Goal: Communication & Community: Answer question/provide support

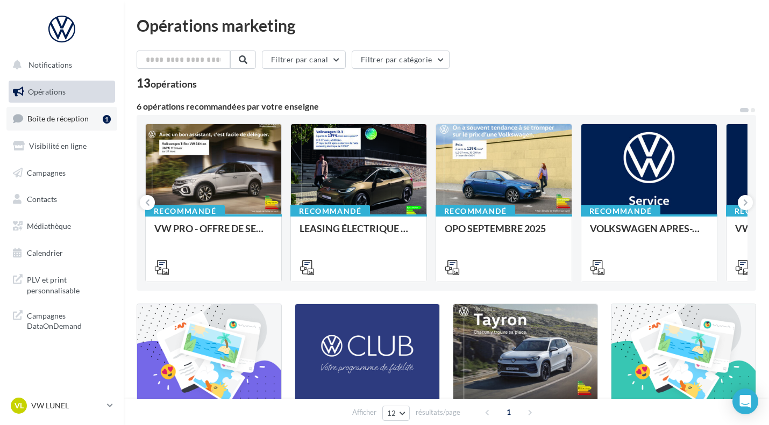
click at [47, 116] on span "Boîte de réception" at bounding box center [57, 118] width 61 height 9
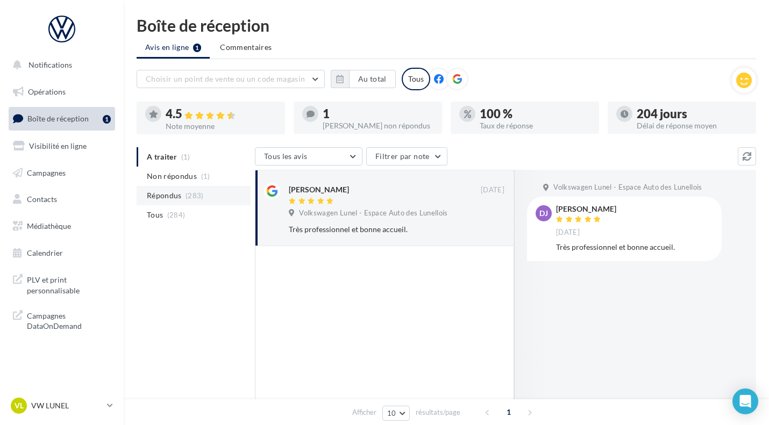
click at [198, 197] on span "(283)" at bounding box center [194, 195] width 18 height 9
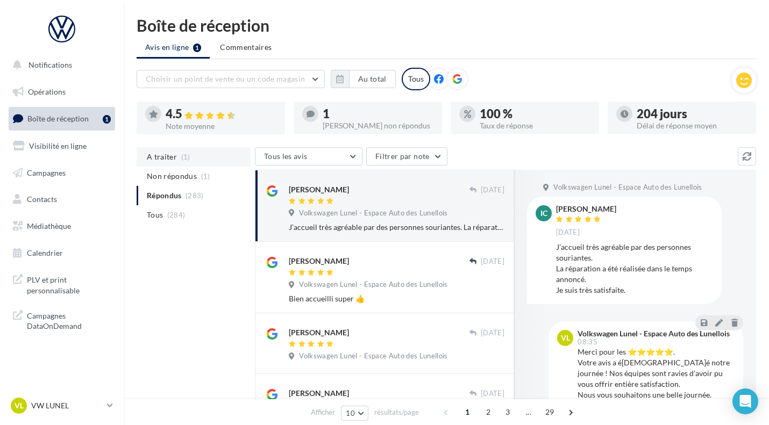
click at [203, 155] on li "A traiter (1)" at bounding box center [194, 156] width 114 height 19
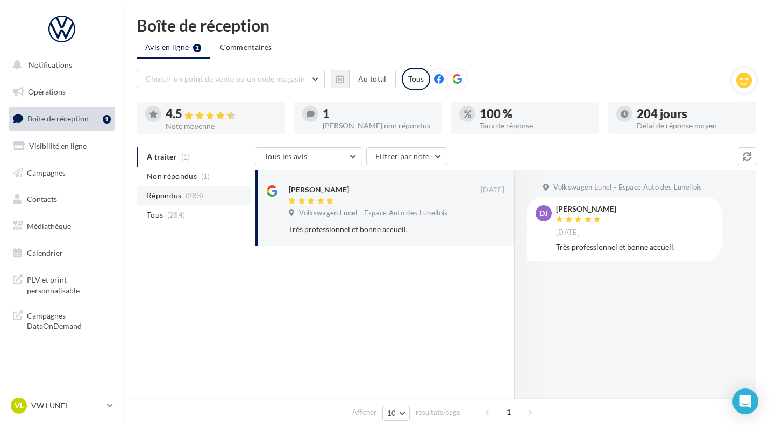
click at [206, 188] on li "Répondus (283)" at bounding box center [194, 195] width 114 height 19
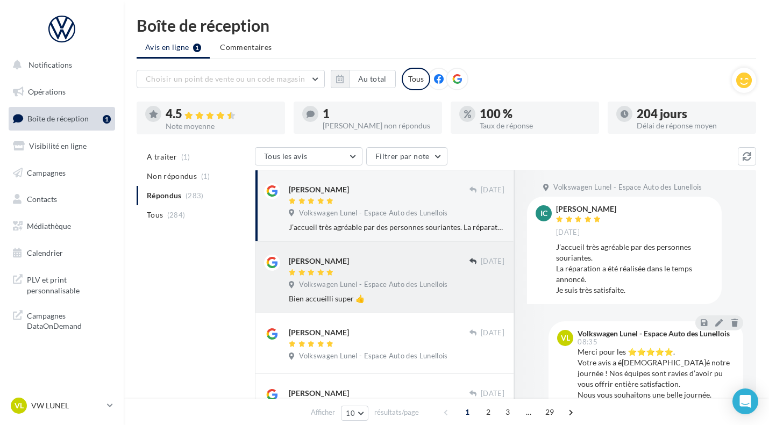
click at [356, 283] on span "Volkswagen Lunel - Espace Auto des Lunellois" at bounding box center [373, 285] width 148 height 10
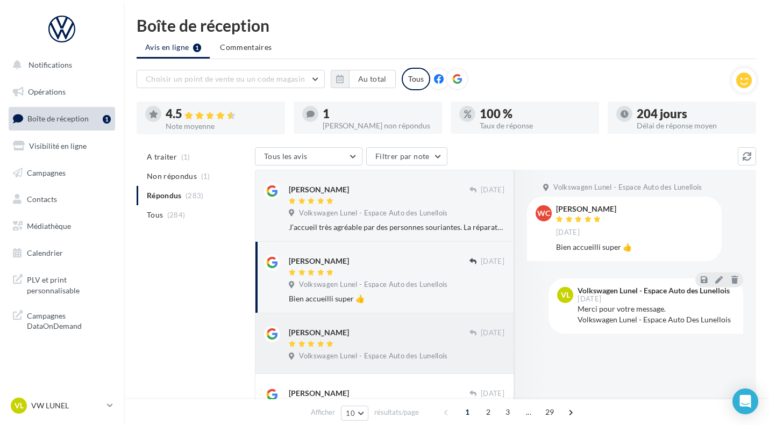
click at [391, 331] on div "[PERSON_NAME]" at bounding box center [379, 331] width 181 height 11
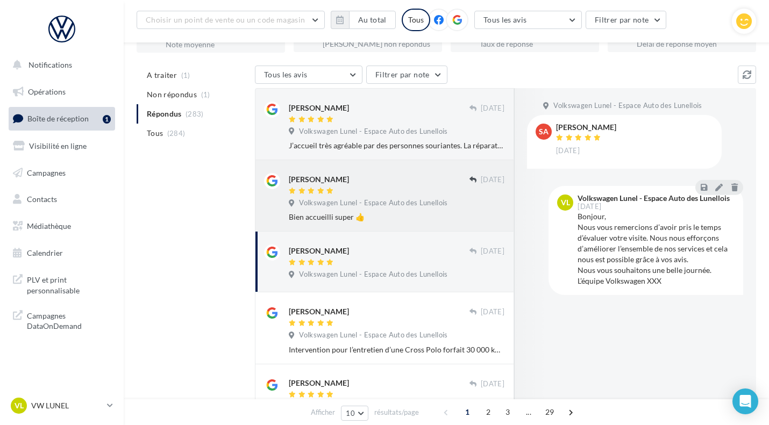
scroll to position [91, 0]
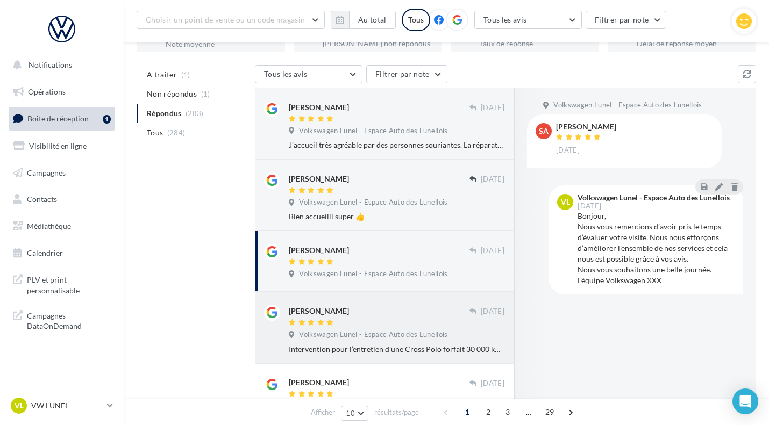
click at [384, 336] on span "Volkswagen Lunel - Espace Auto des Lunellois" at bounding box center [373, 335] width 148 height 10
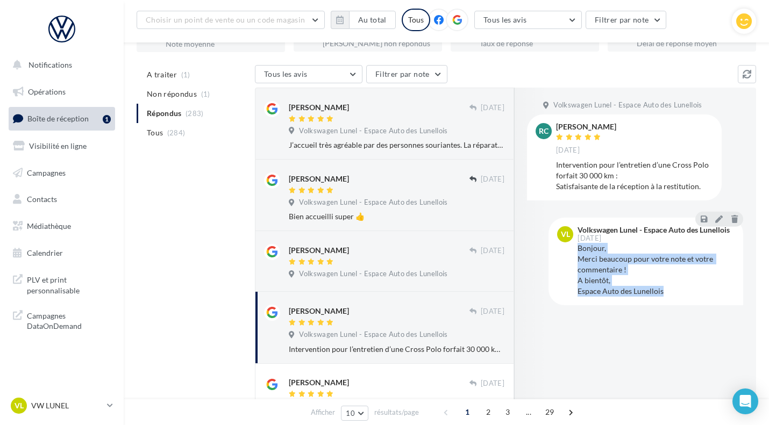
drag, startPoint x: 672, startPoint y: 289, endPoint x: 577, endPoint y: 248, distance: 103.5
click at [577, 248] on div "Bonjour, Merci beaucoup pour votre note et votre commentaire ! A bientôt, Espac…" at bounding box center [655, 270] width 157 height 54
copy div "Bonjour, Merci beaucoup pour votre note et votre commentaire ! A bientôt, Espac…"
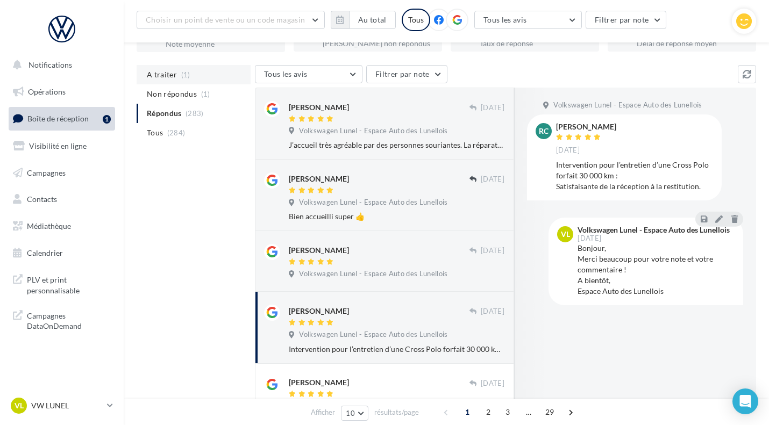
click at [219, 77] on li "A traiter (1)" at bounding box center [194, 74] width 114 height 19
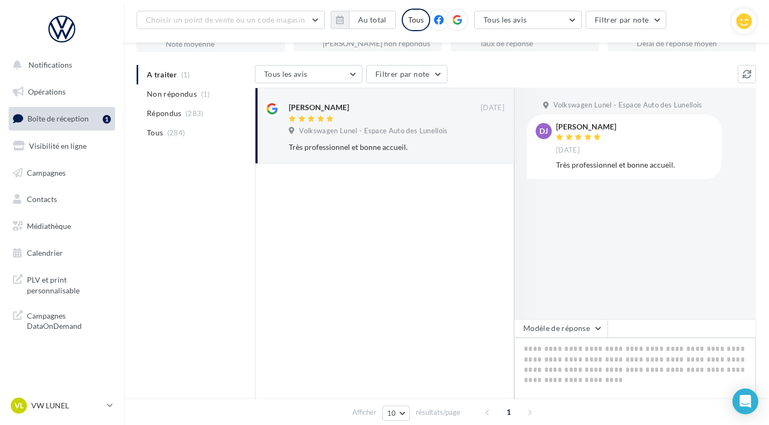
click at [557, 360] on textarea at bounding box center [635, 371] width 242 height 67
paste textarea "**********"
type textarea "**********"
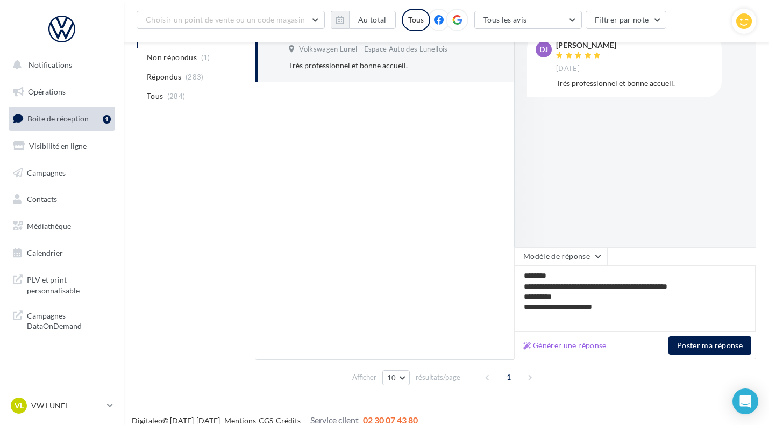
scroll to position [178, 0]
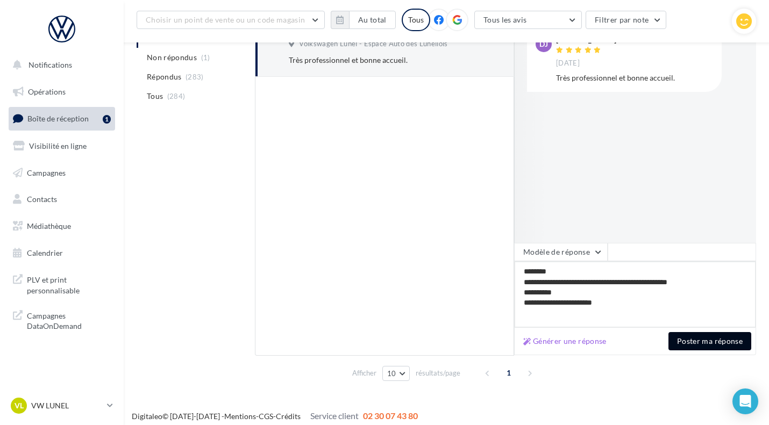
type textarea "**********"
click at [690, 341] on button "Poster ma réponse" at bounding box center [709, 341] width 83 height 18
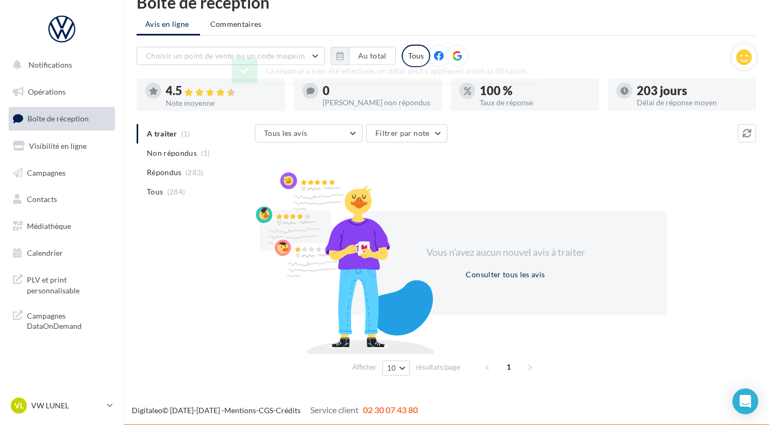
scroll to position [24, 0]
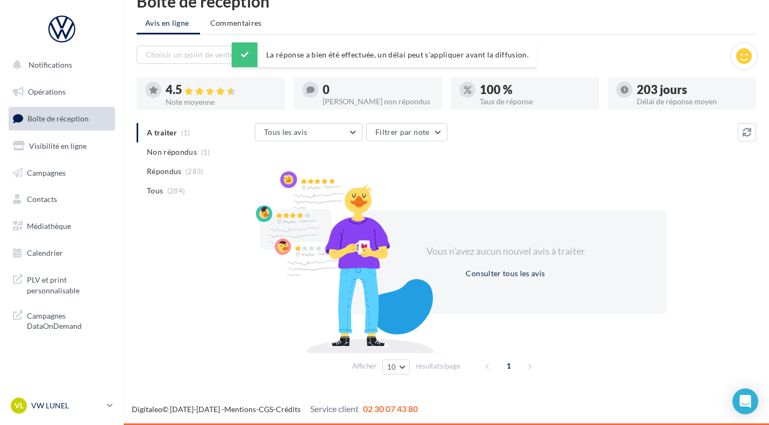
click at [67, 406] on p "VW LUNEL" at bounding box center [66, 405] width 71 height 11
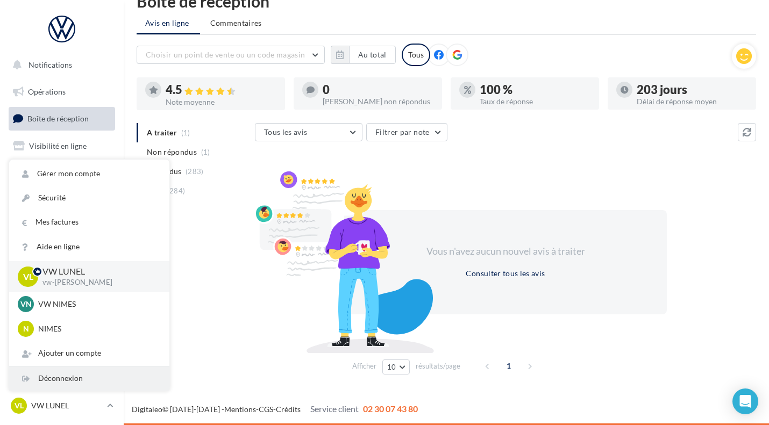
click at [72, 377] on div "Déconnexion" at bounding box center [89, 379] width 160 height 24
